Goal: Find specific page/section: Find specific page/section

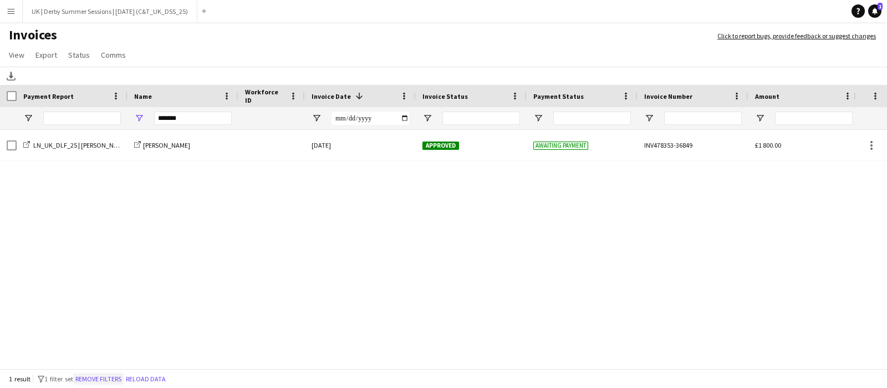
click at [100, 380] on button "Remove filters" at bounding box center [98, 379] width 50 height 12
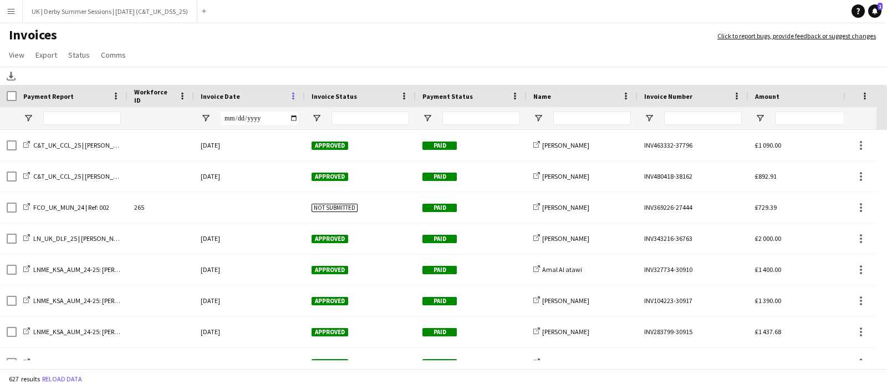
click at [289, 93] on span at bounding box center [293, 96] width 10 height 10
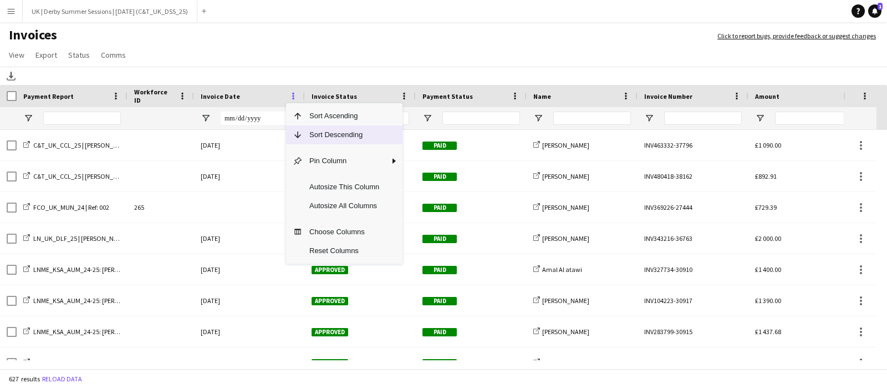
click at [305, 131] on span "Sort Descending" at bounding box center [344, 134] width 83 height 19
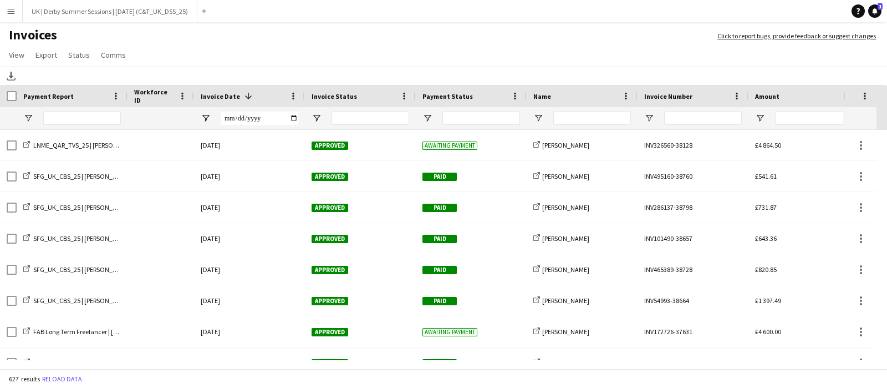
click at [7, 15] on app-icon "Menu" at bounding box center [11, 11] width 9 height 9
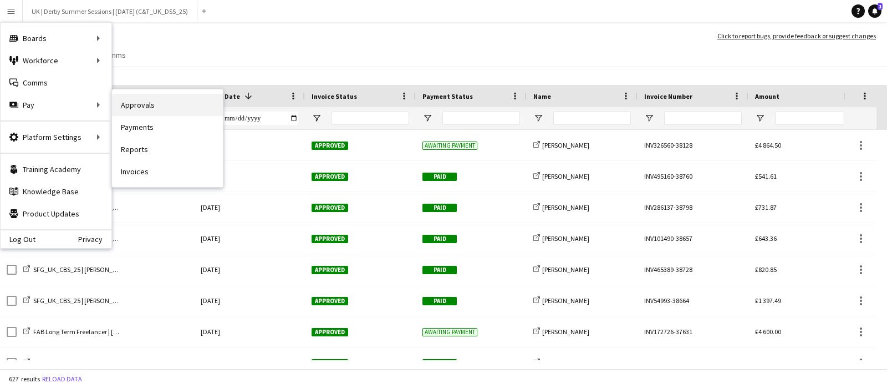
click at [159, 104] on link "Approvals" at bounding box center [167, 105] width 111 height 22
